Goal: Find specific page/section: Find specific page/section

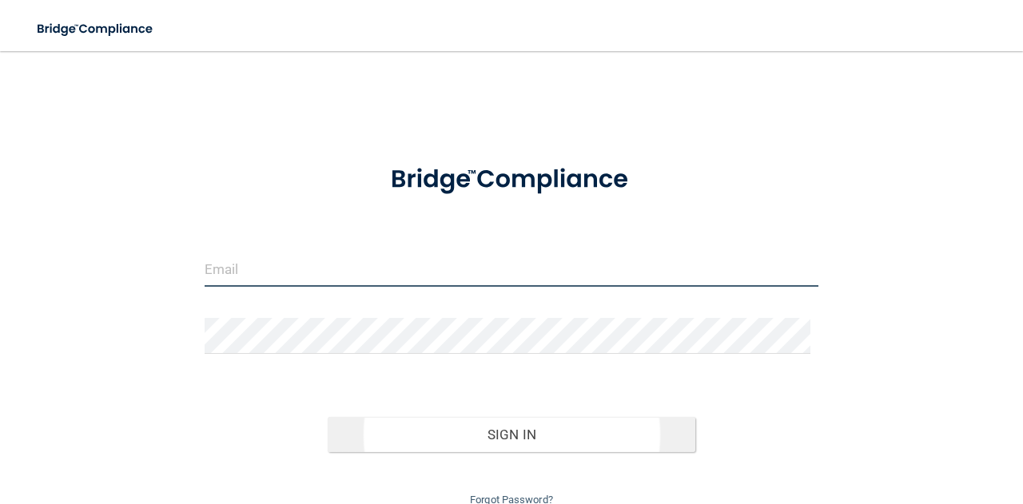
type input "[EMAIL_ADDRESS][DOMAIN_NAME]"
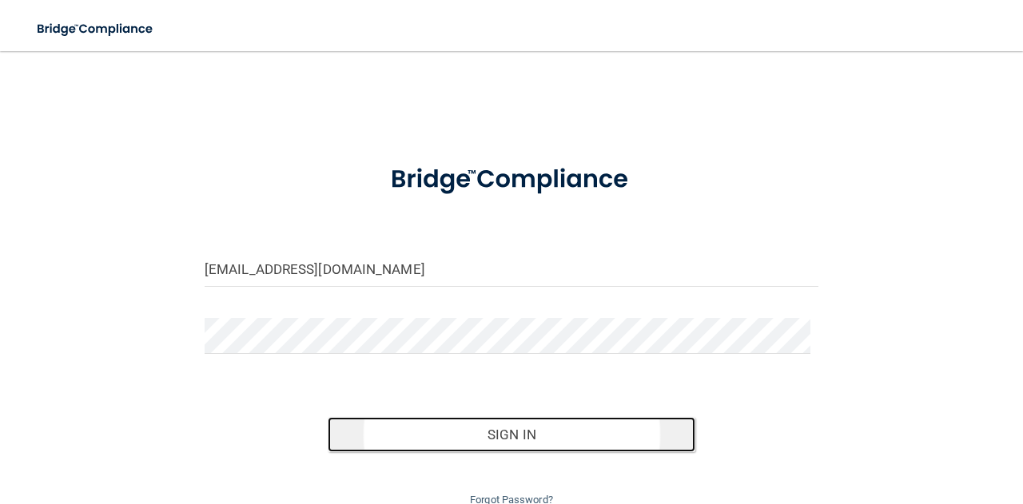
click at [534, 426] on button "Sign In" at bounding box center [512, 434] width 369 height 35
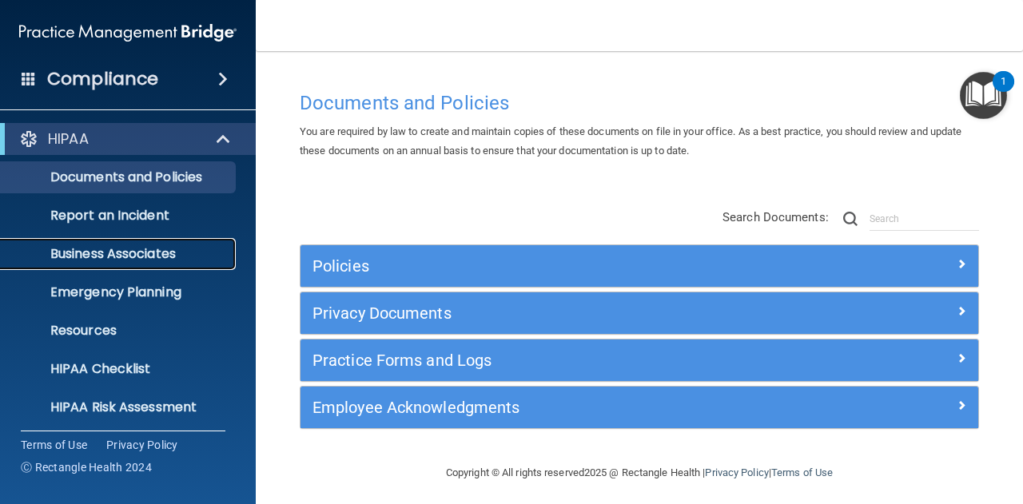
click at [126, 246] on p "Business Associates" at bounding box center [119, 254] width 218 height 16
